Goal: Check status

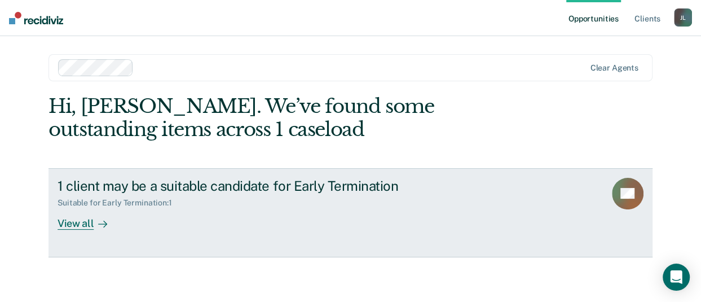
click at [98, 223] on icon at bounding box center [102, 223] width 9 height 9
